Goal: Information Seeking & Learning: Learn about a topic

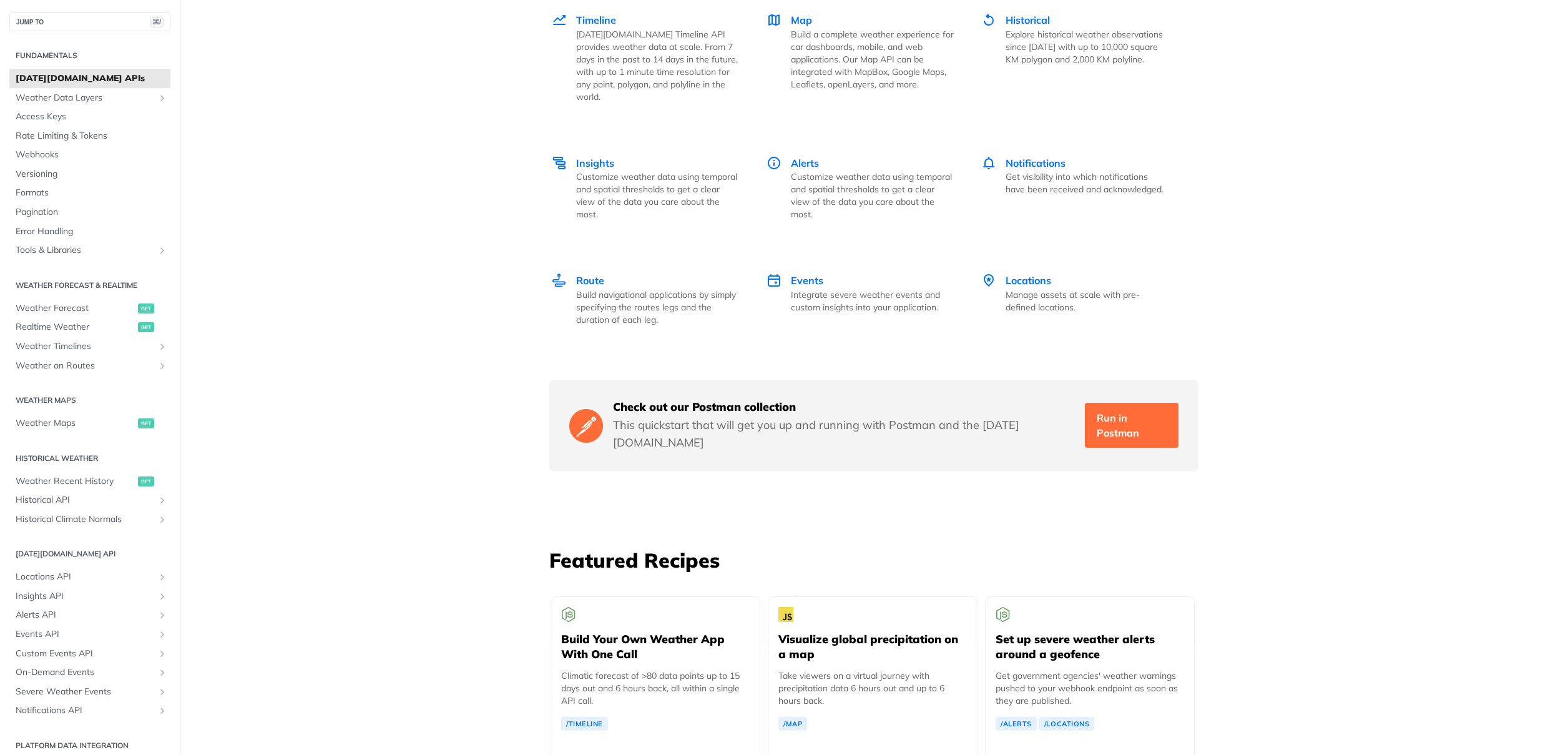
scroll to position [1801, 0]
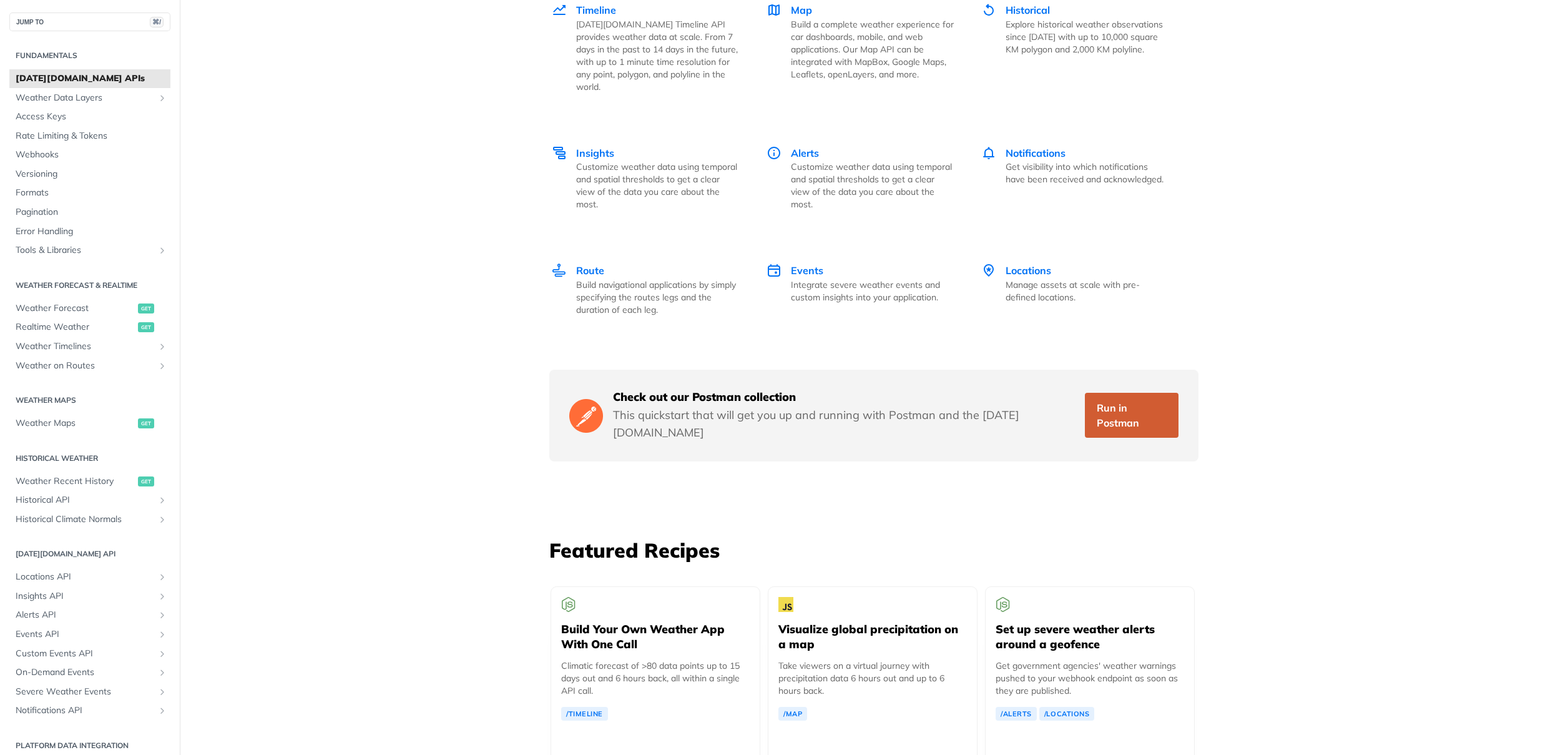
click at [1137, 398] on link "Run in Postman" at bounding box center [1131, 415] width 94 height 45
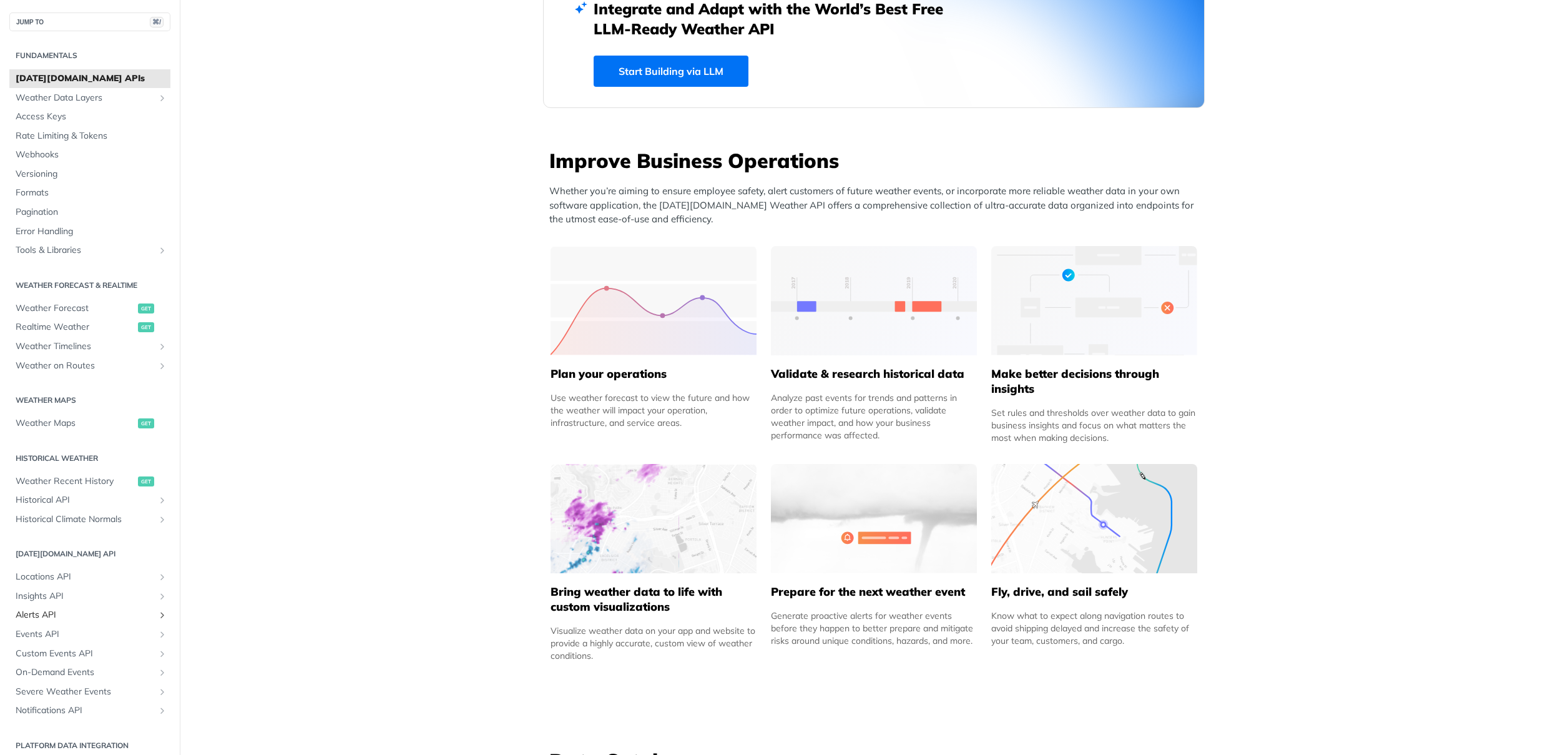
scroll to position [387, 0]
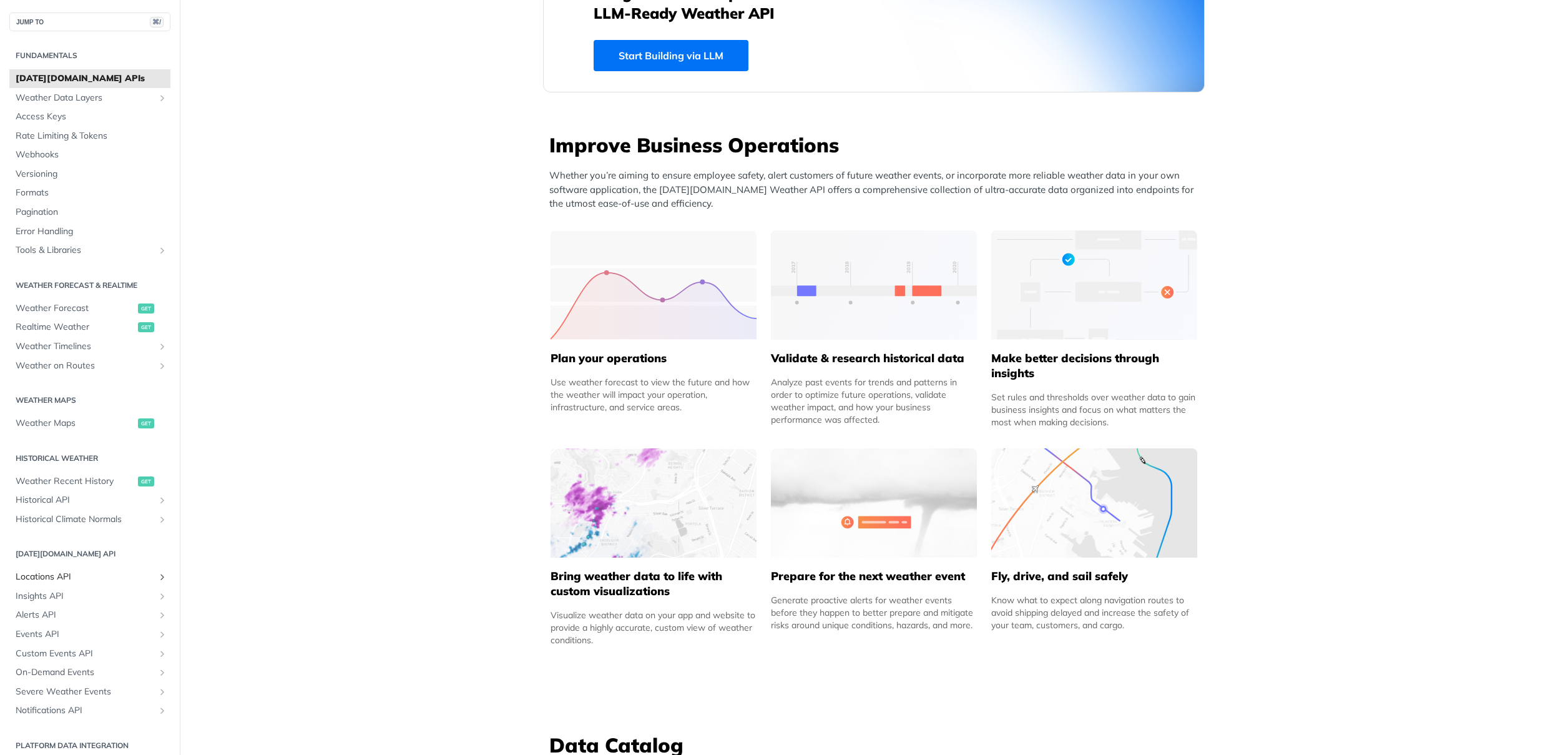
click at [47, 576] on span "Locations API" at bounding box center [85, 576] width 139 height 12
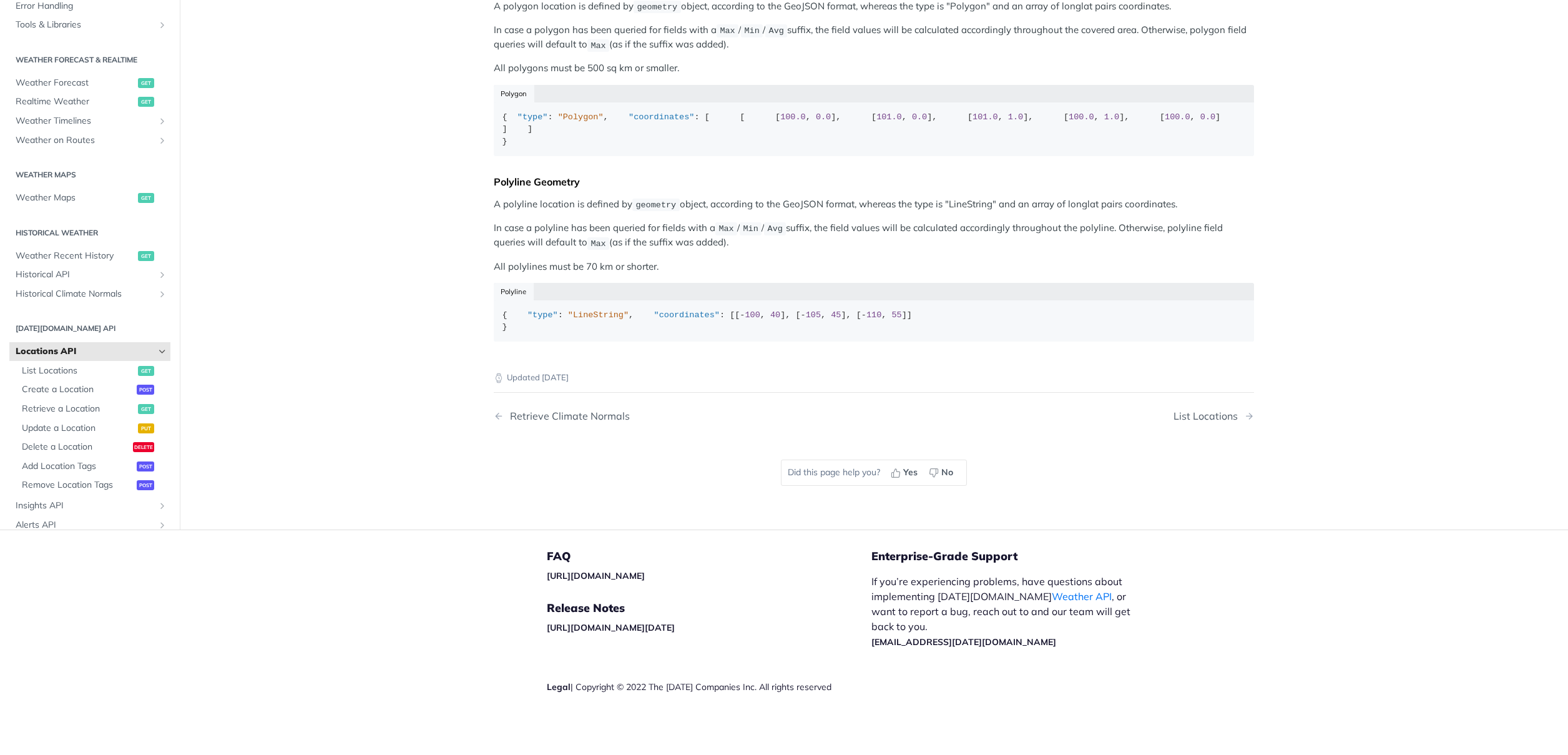
scroll to position [547, 0]
click at [55, 434] on span "Update a Location" at bounding box center [78, 428] width 113 height 12
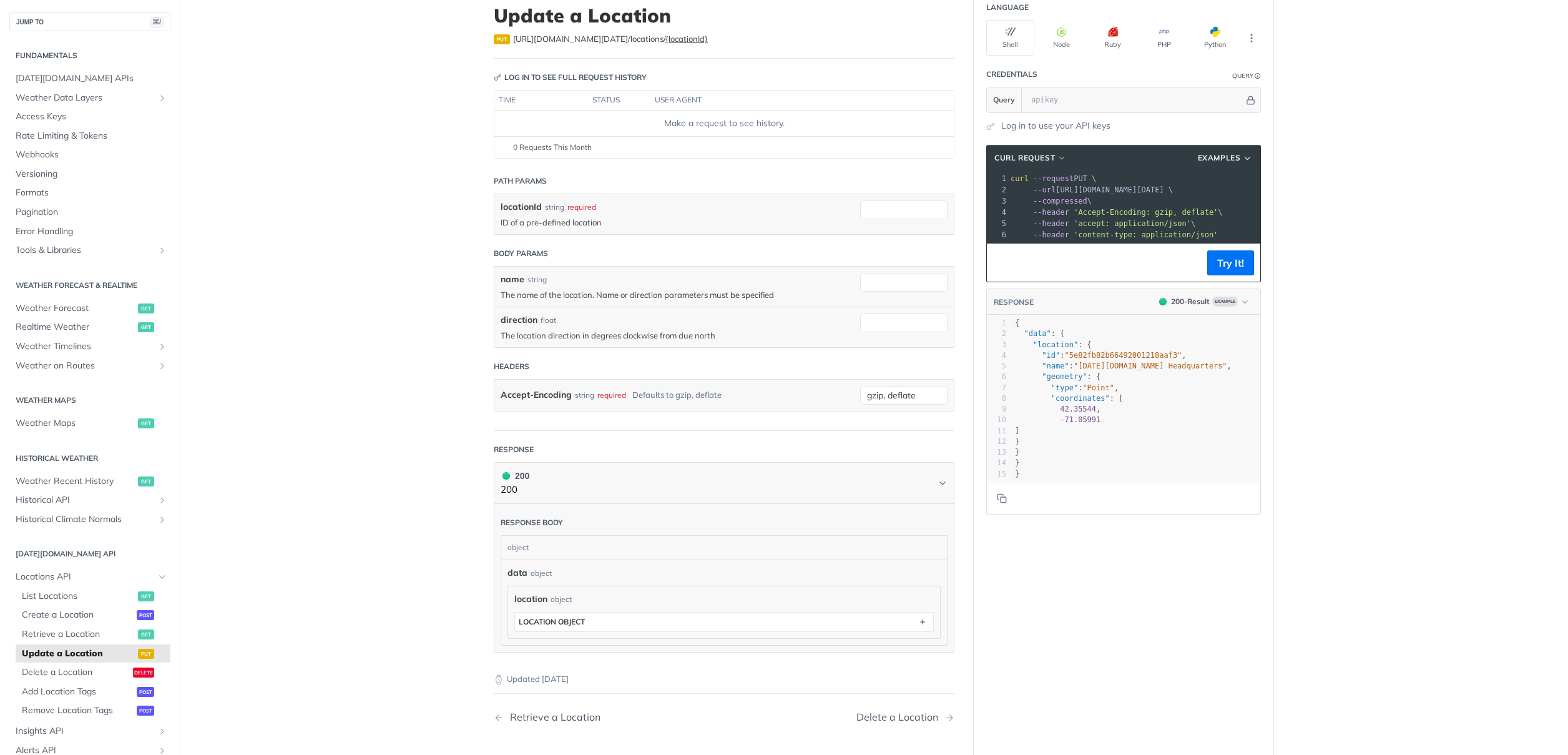
scroll to position [86, 0]
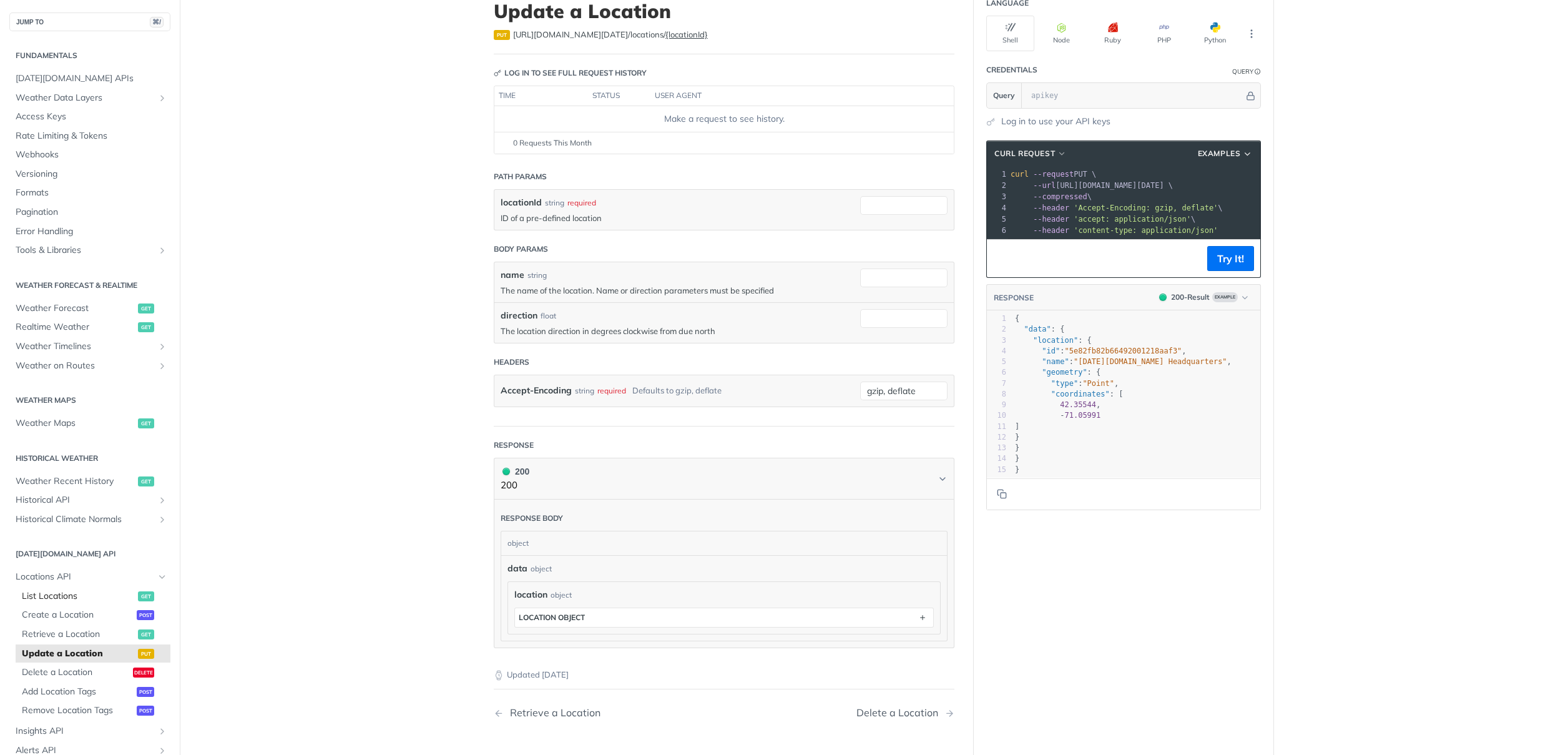
click at [70, 597] on span "List Locations" at bounding box center [78, 596] width 113 height 12
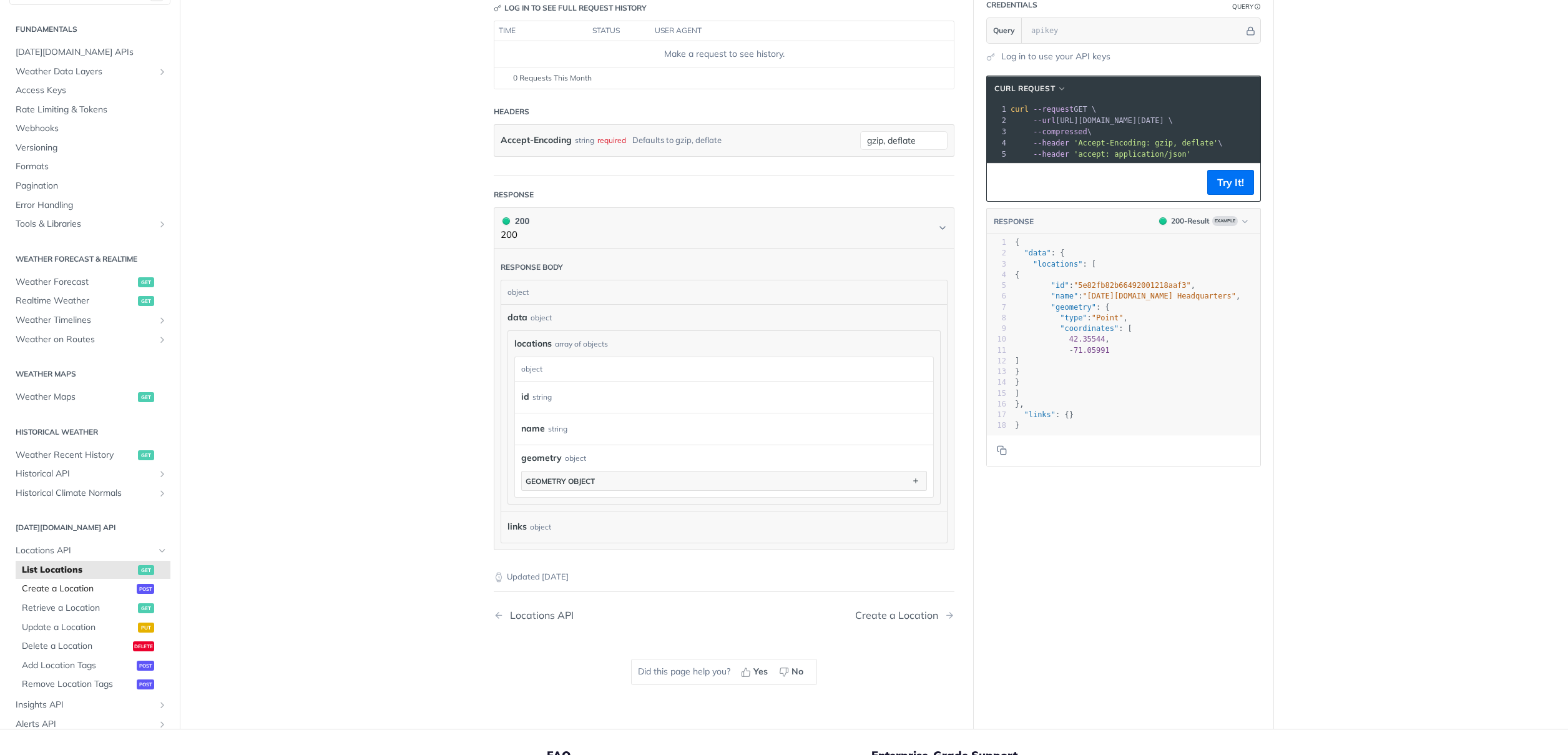
scroll to position [150, 0]
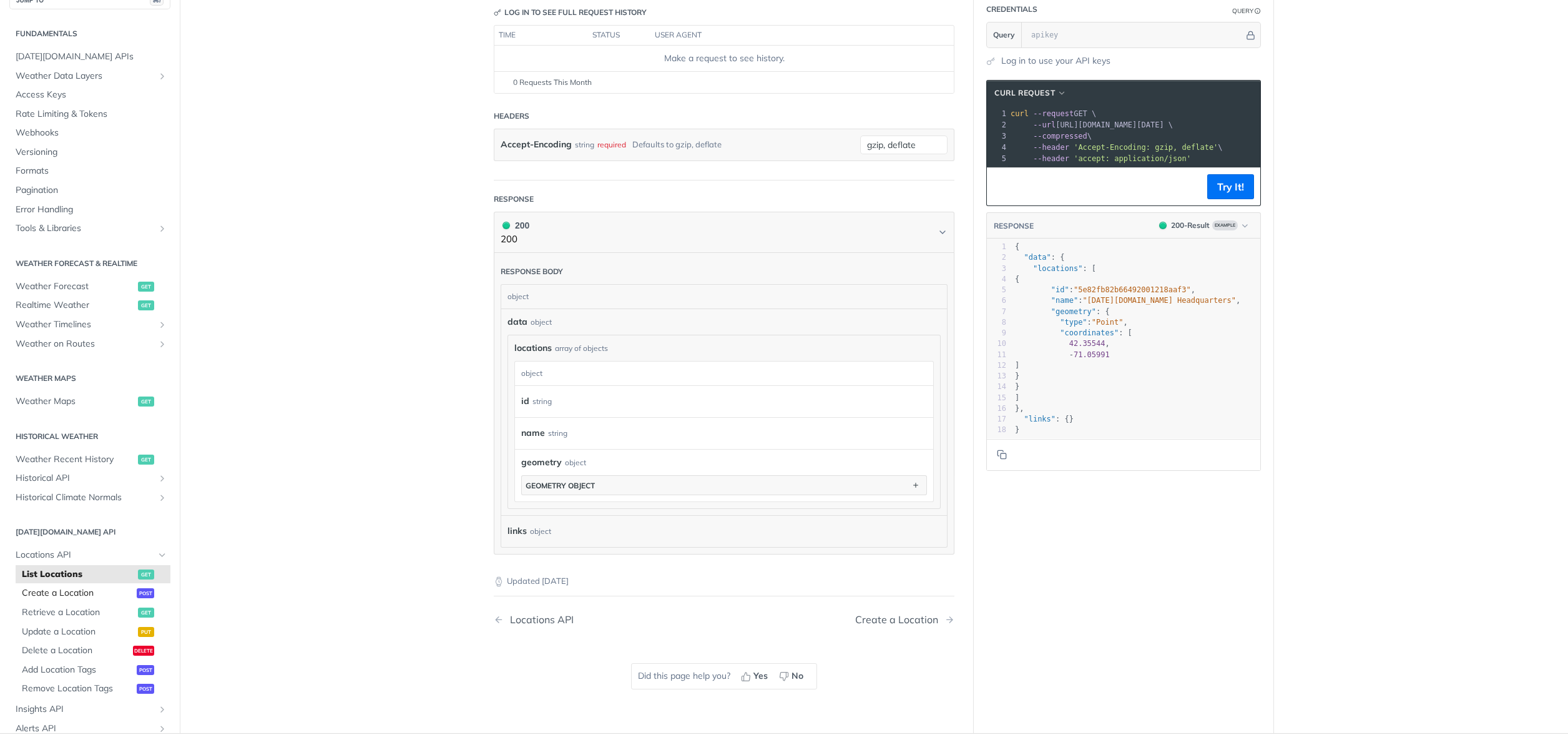
click at [62, 589] on span "Create a Location" at bounding box center [78, 593] width 112 height 12
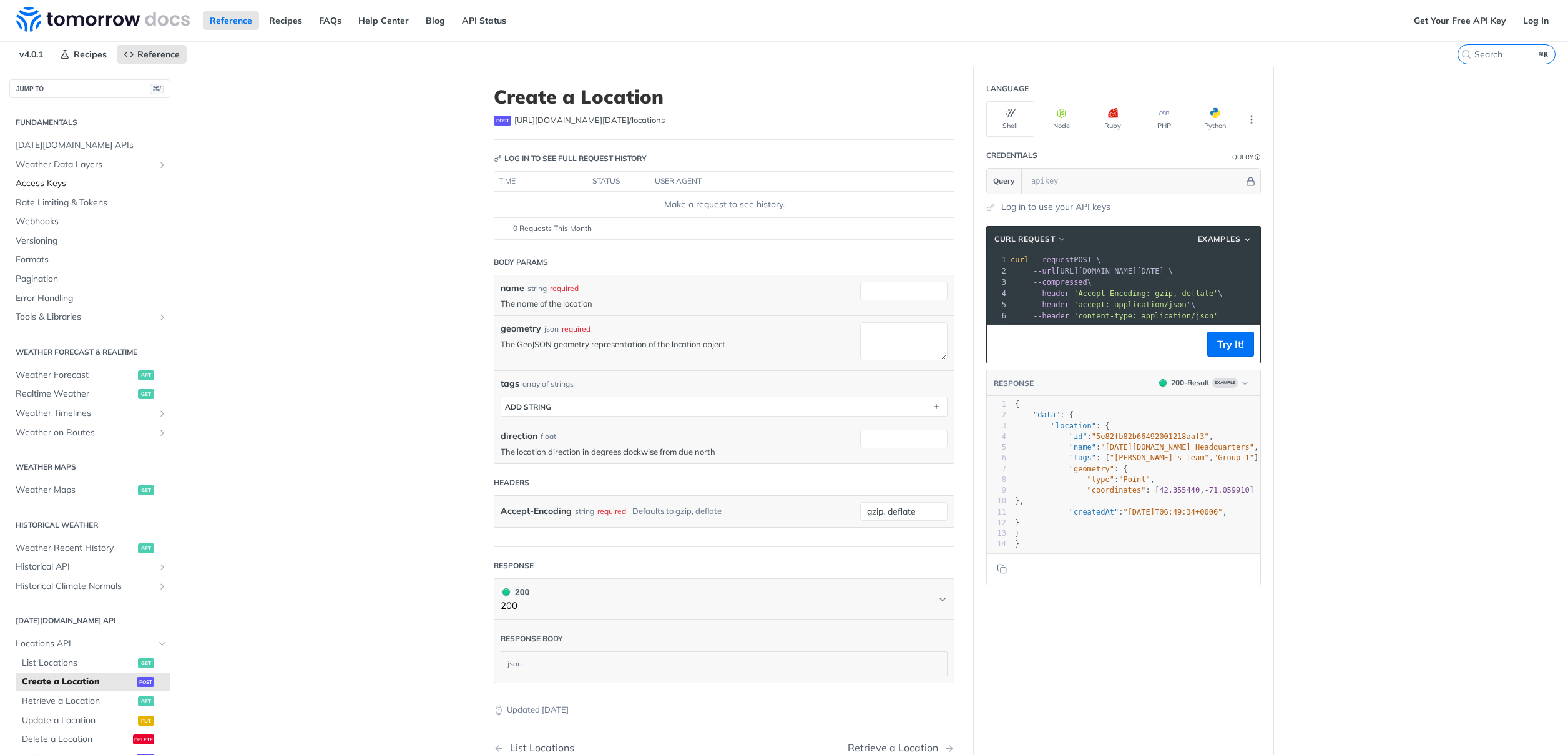
click at [42, 180] on span "Access Keys" at bounding box center [91, 183] width 152 height 12
